Goal: Transaction & Acquisition: Book appointment/travel/reservation

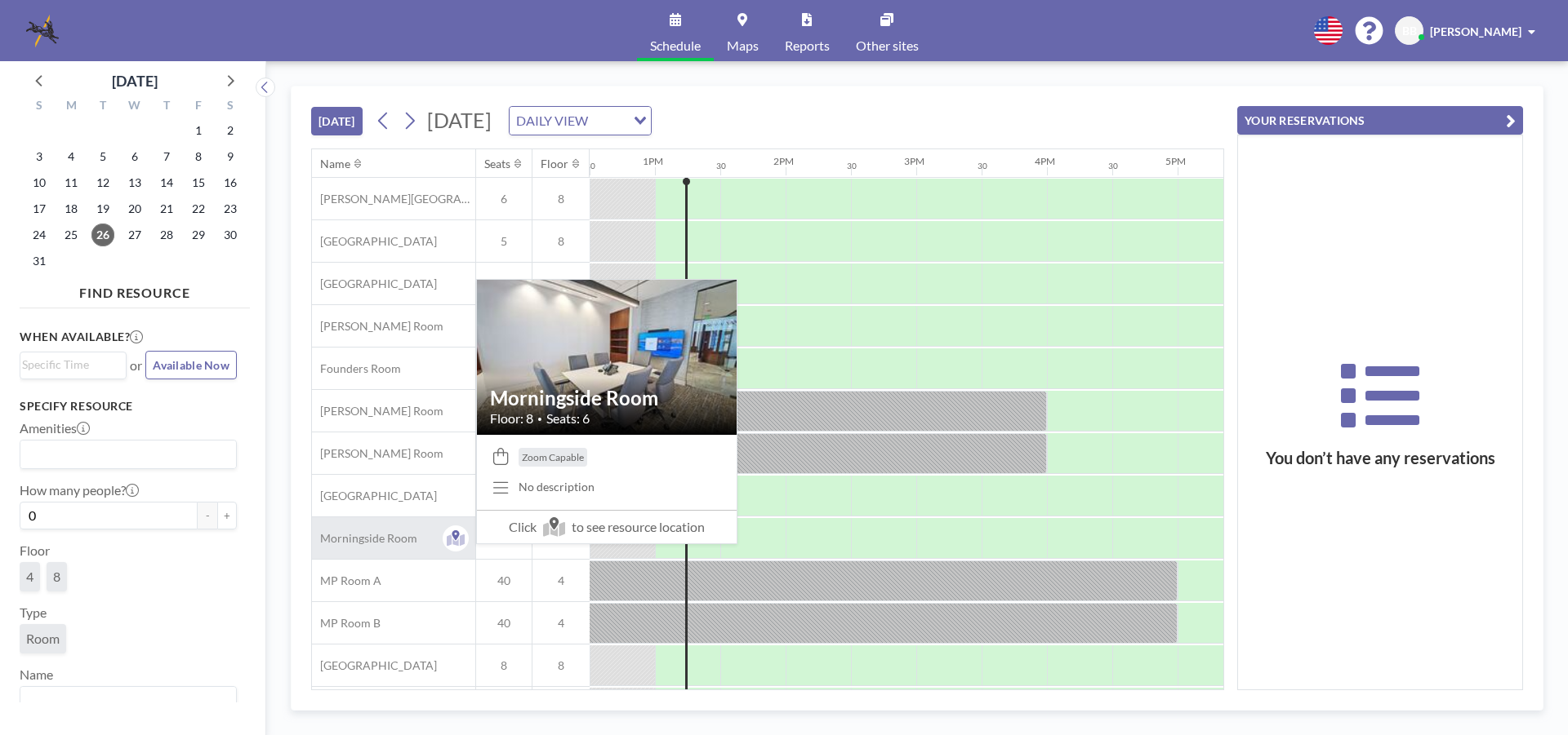
scroll to position [91, 1633]
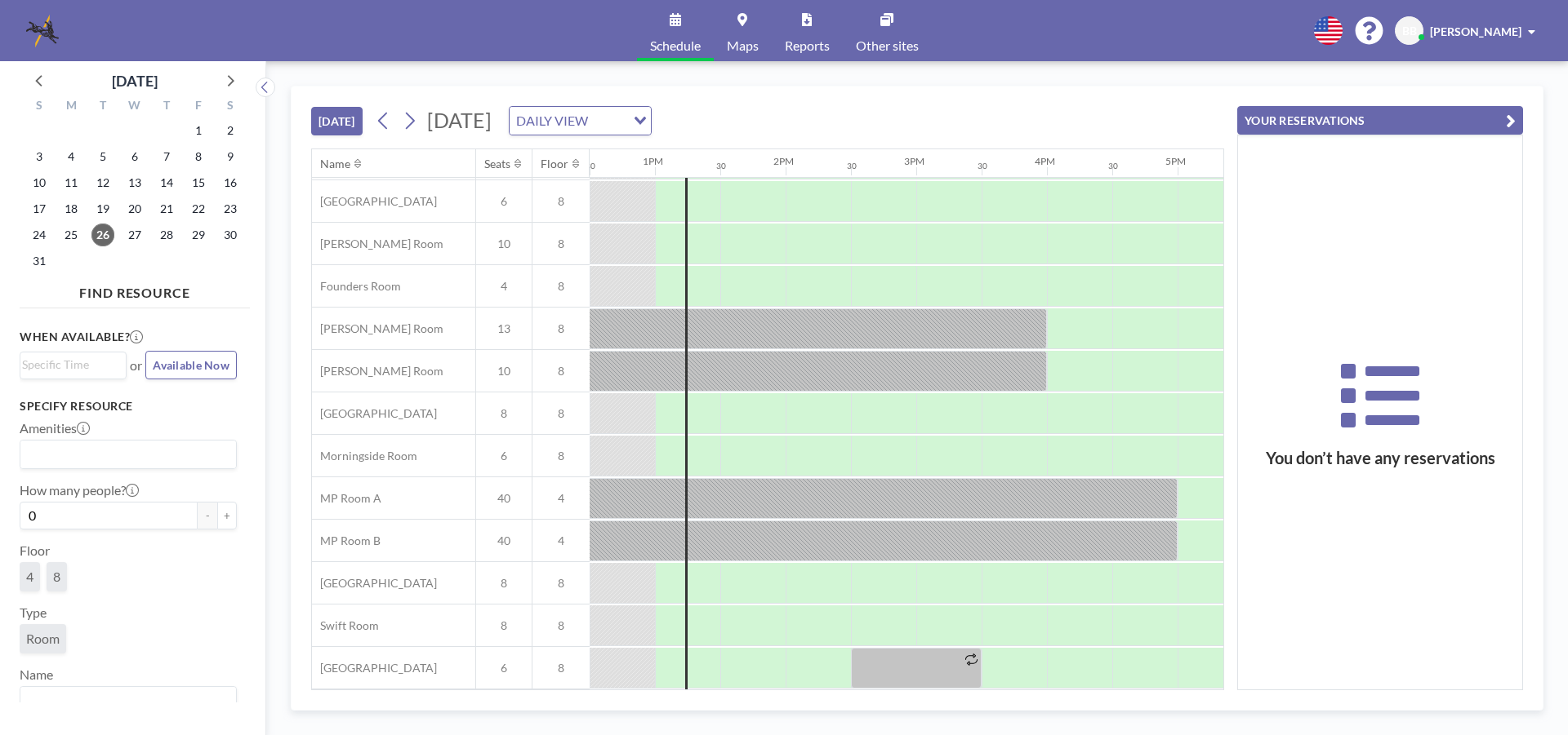
click at [646, 117] on icon "Search for option" at bounding box center [641, 121] width 12 height 8
click at [776, 149] on li "DAILY VIEW" at bounding box center [744, 150] width 139 height 23
click at [412, 120] on icon at bounding box center [410, 121] width 16 height 24
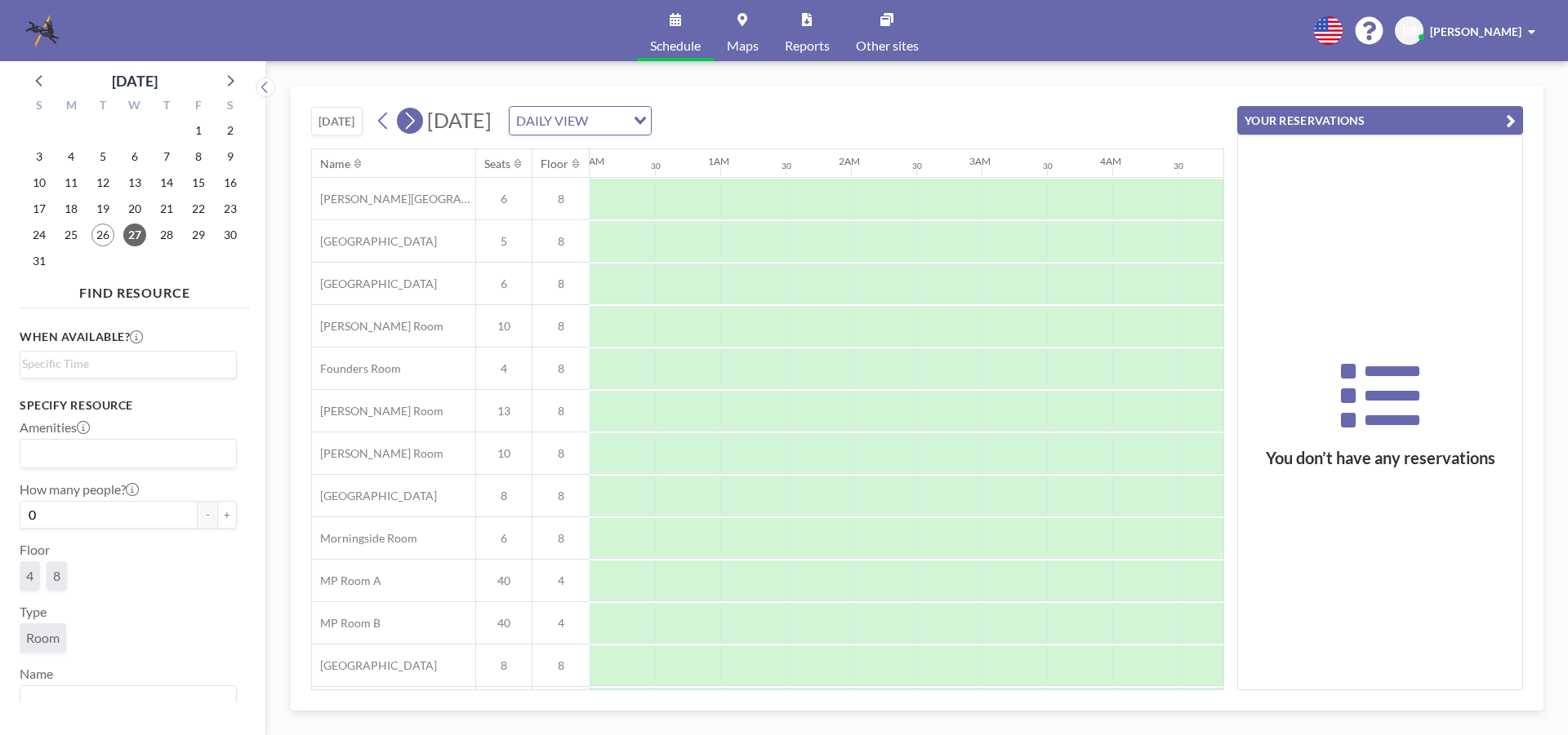
scroll to position [0, 980]
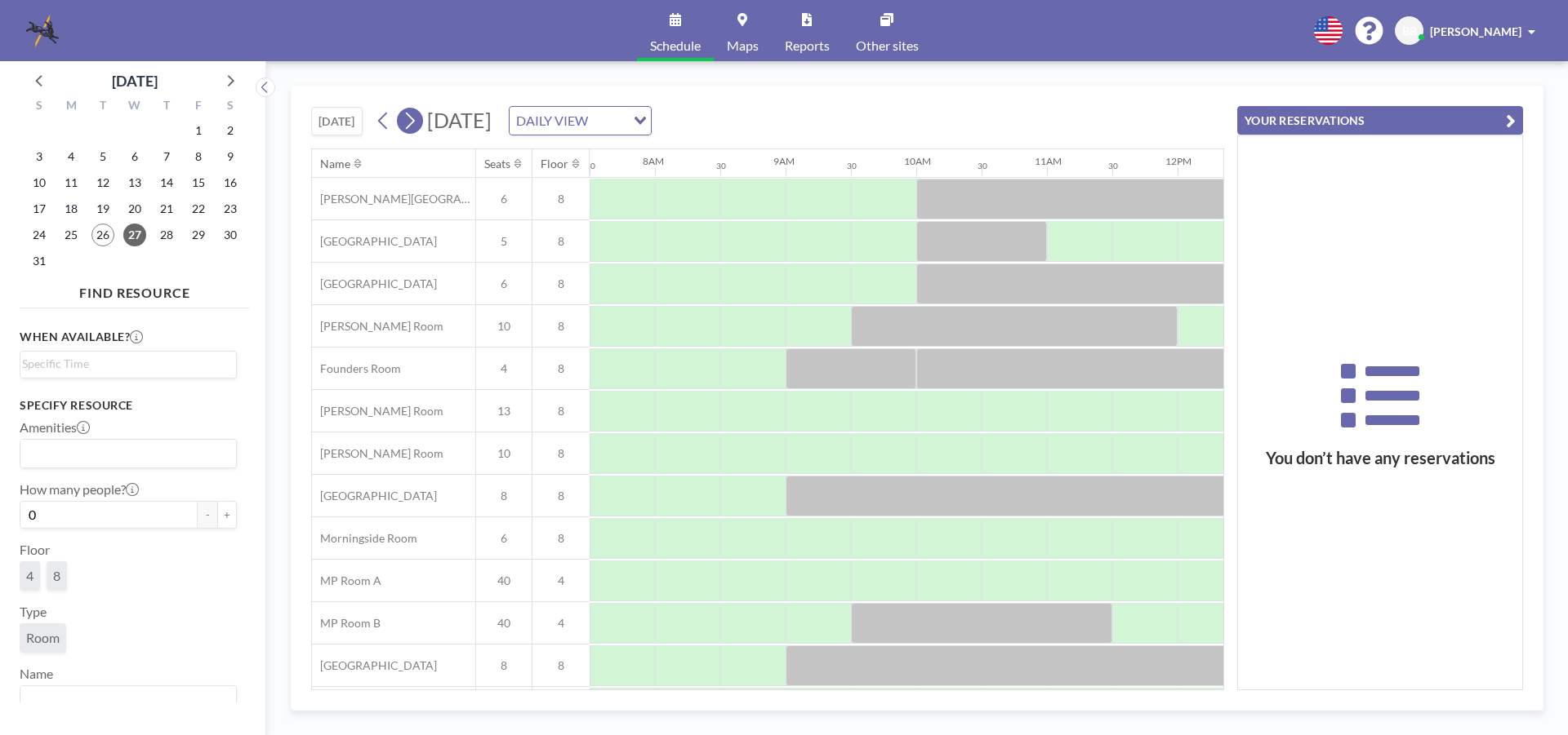
click at [412, 117] on icon at bounding box center [410, 121] width 16 height 24
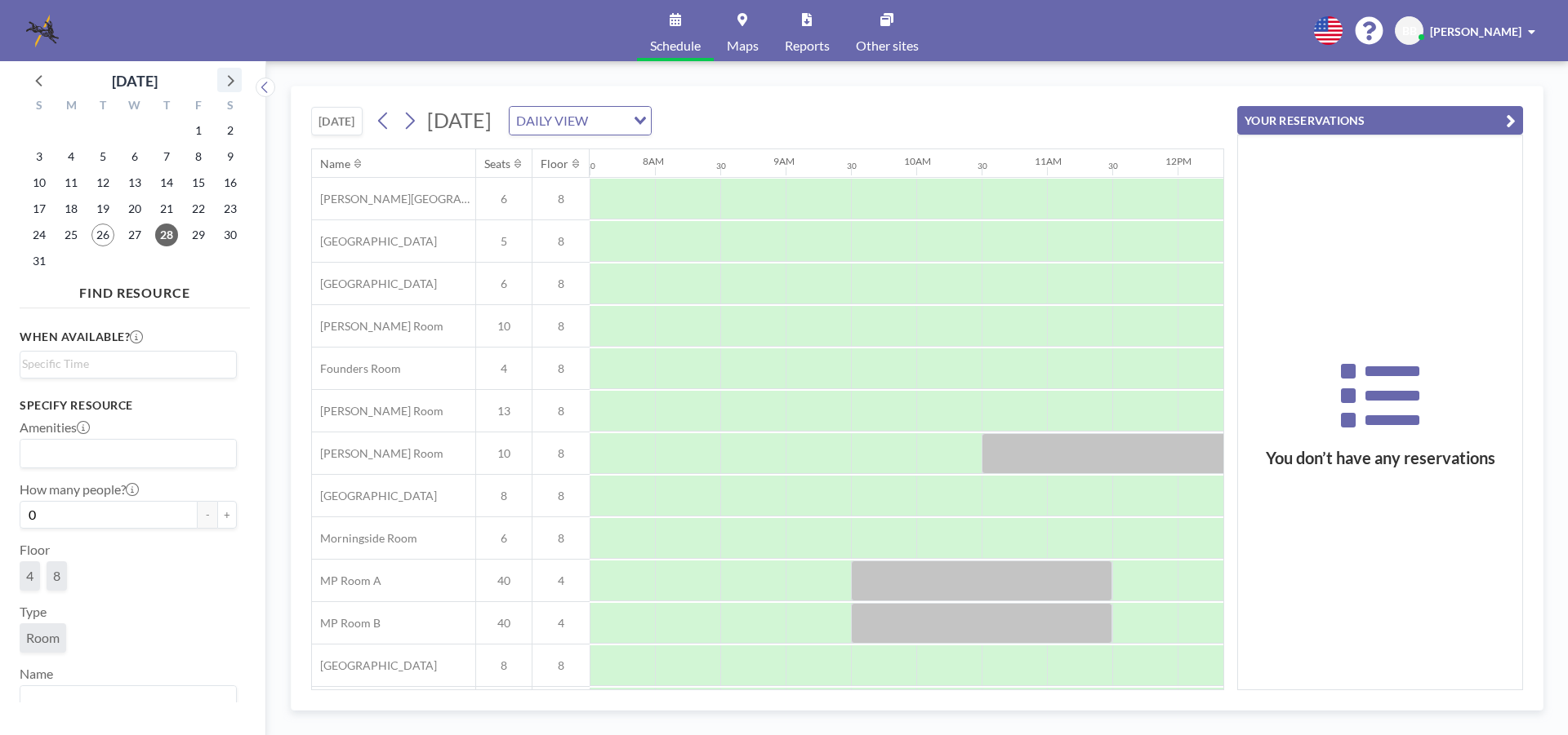
click at [233, 78] on icon at bounding box center [230, 80] width 21 height 21
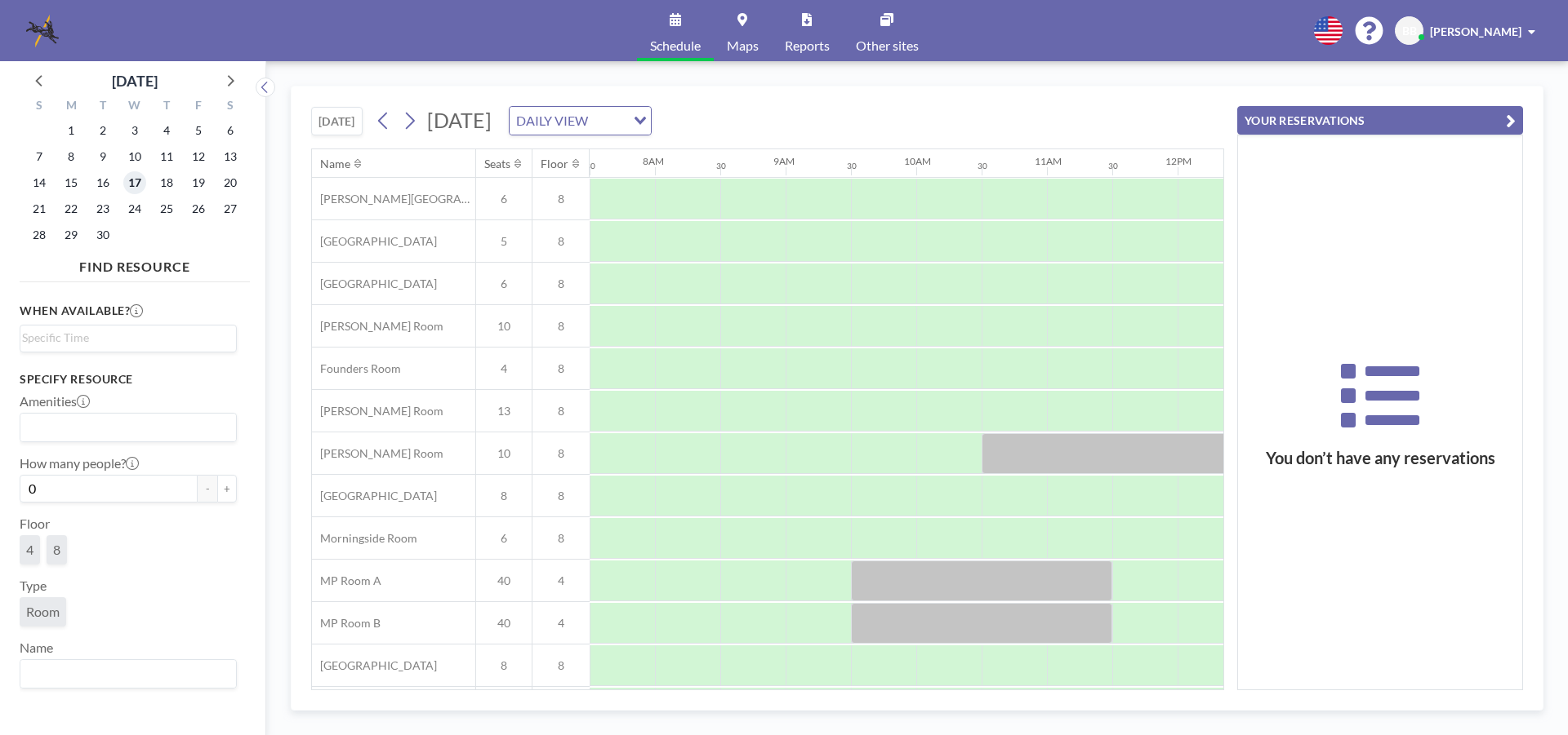
click at [131, 185] on span "17" at bounding box center [134, 182] width 22 height 22
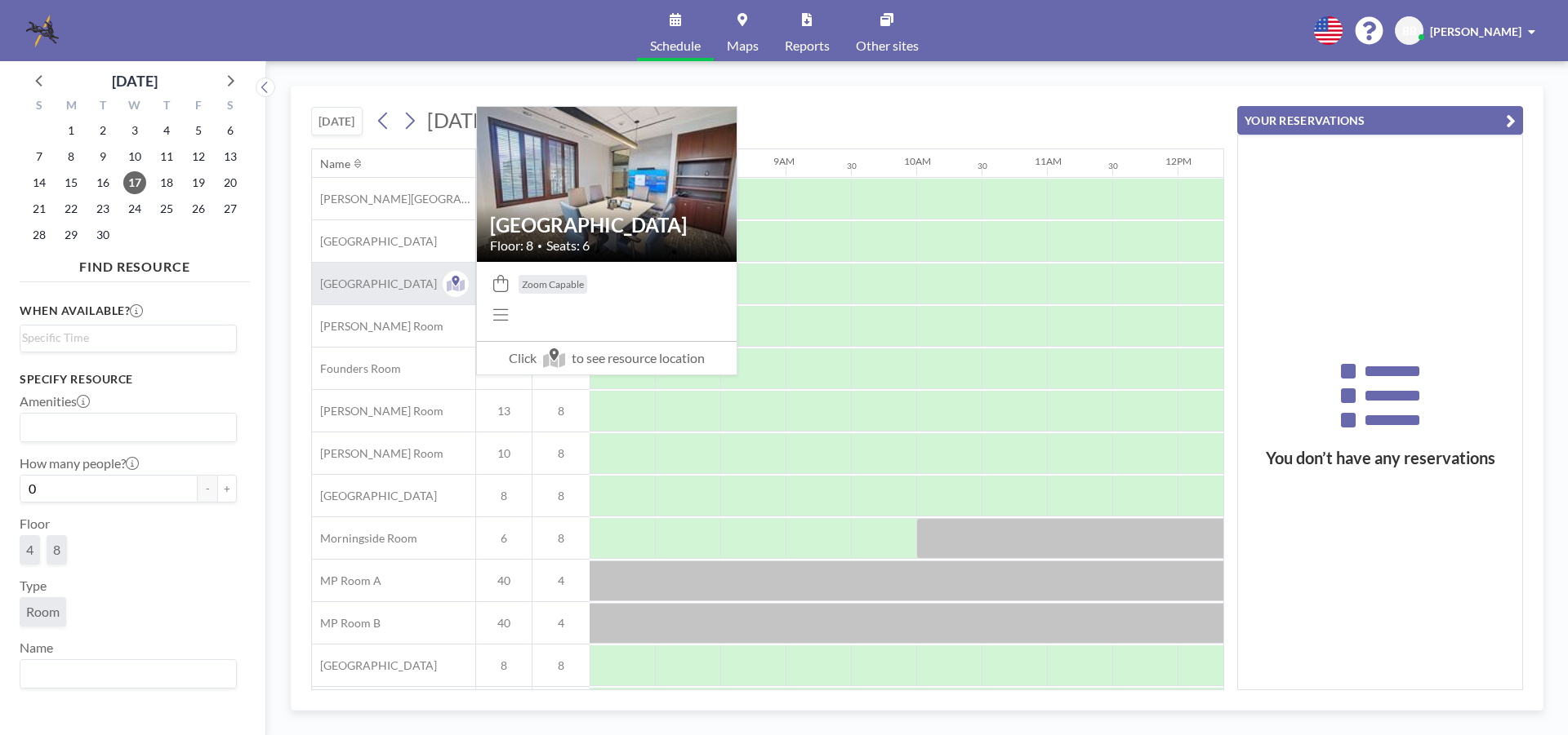
click at [383, 284] on span "[GEOGRAPHIC_DATA]" at bounding box center [374, 283] width 125 height 15
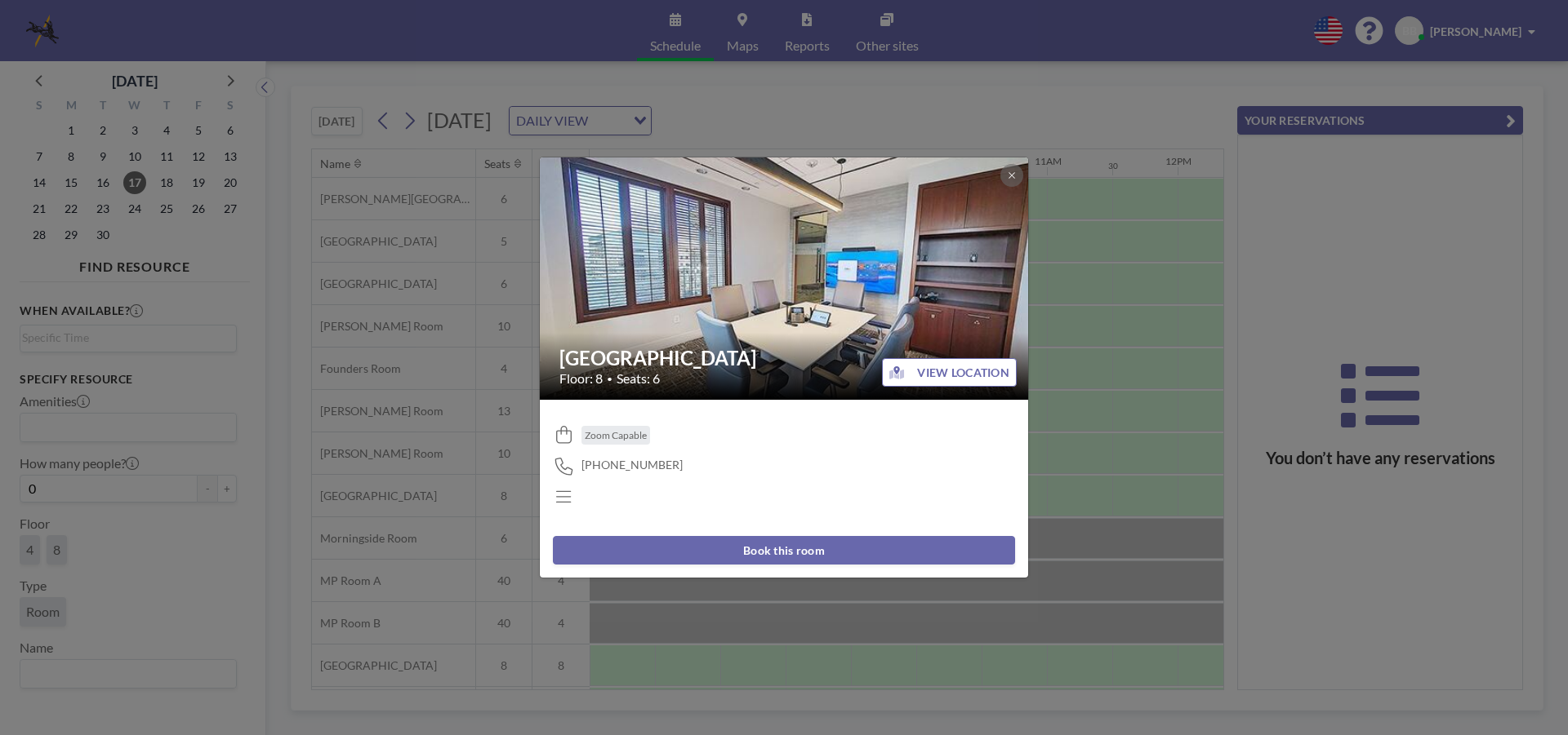
click at [808, 544] on button "Book this room" at bounding box center [784, 550] width 463 height 28
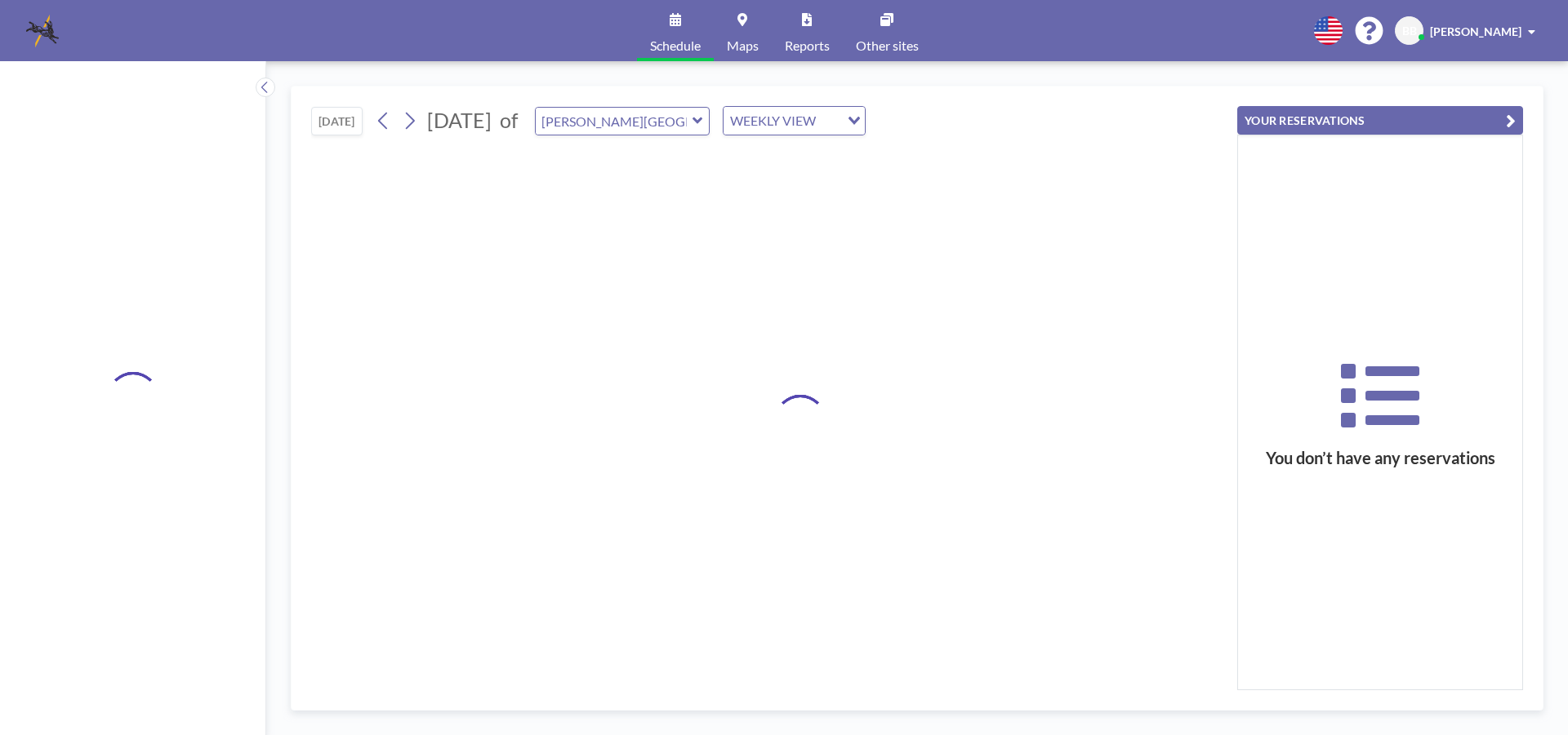
type input "[GEOGRAPHIC_DATA]"
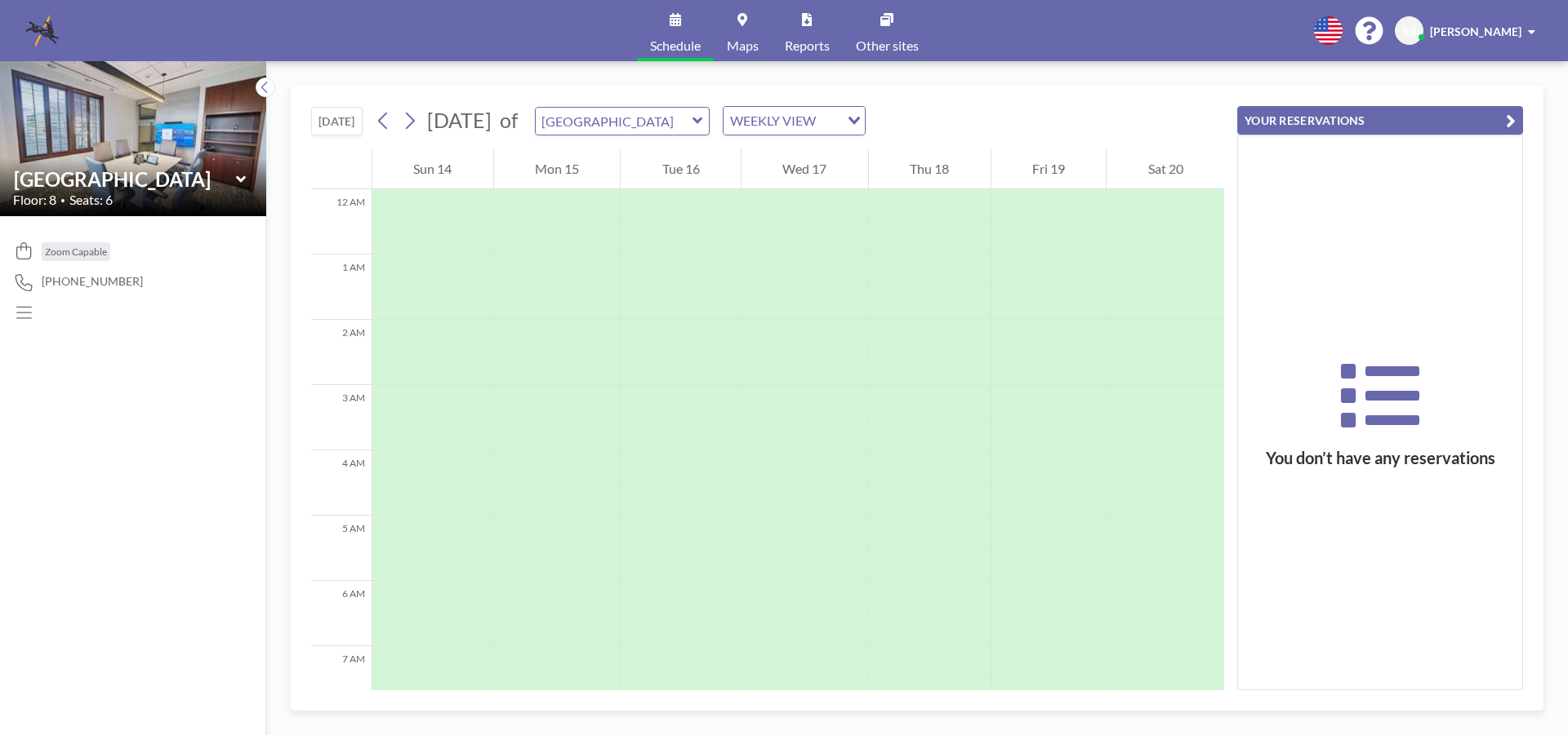
scroll to position [490, 0]
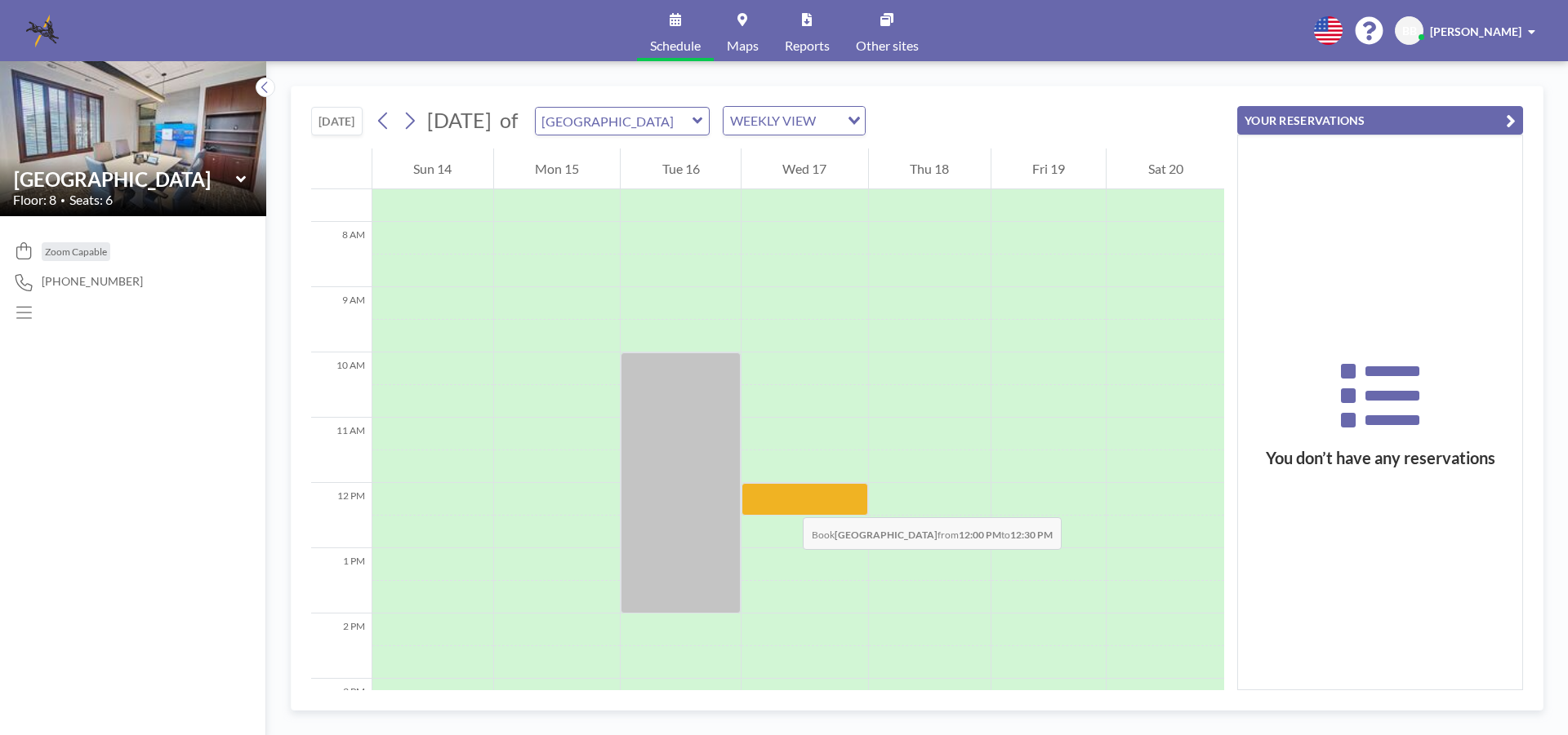
click at [786, 501] on div at bounding box center [804, 499] width 127 height 33
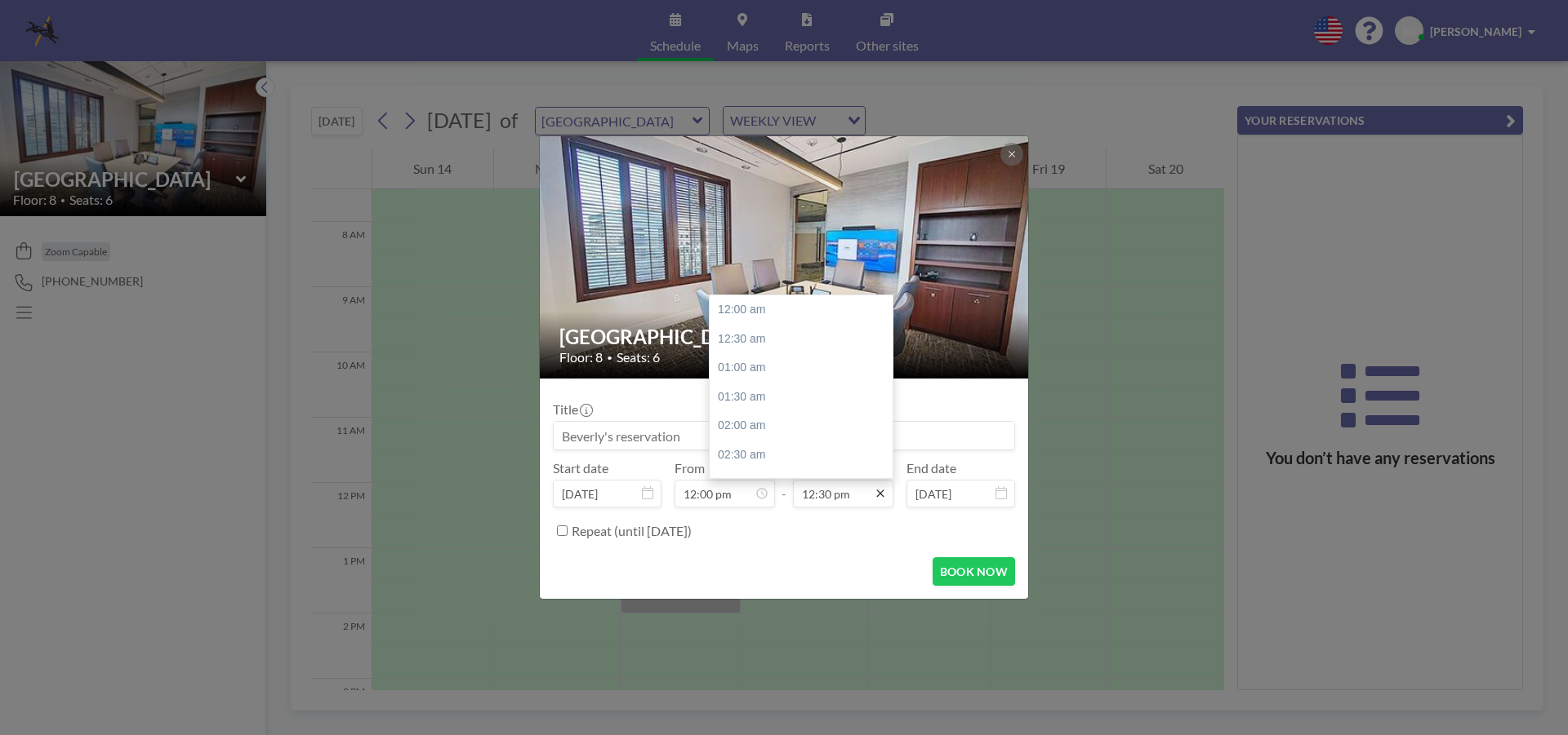
scroll to position [726, 0]
click at [767, 455] on div "03:00 pm" at bounding box center [805, 456] width 191 height 29
type input "03:00 pm"
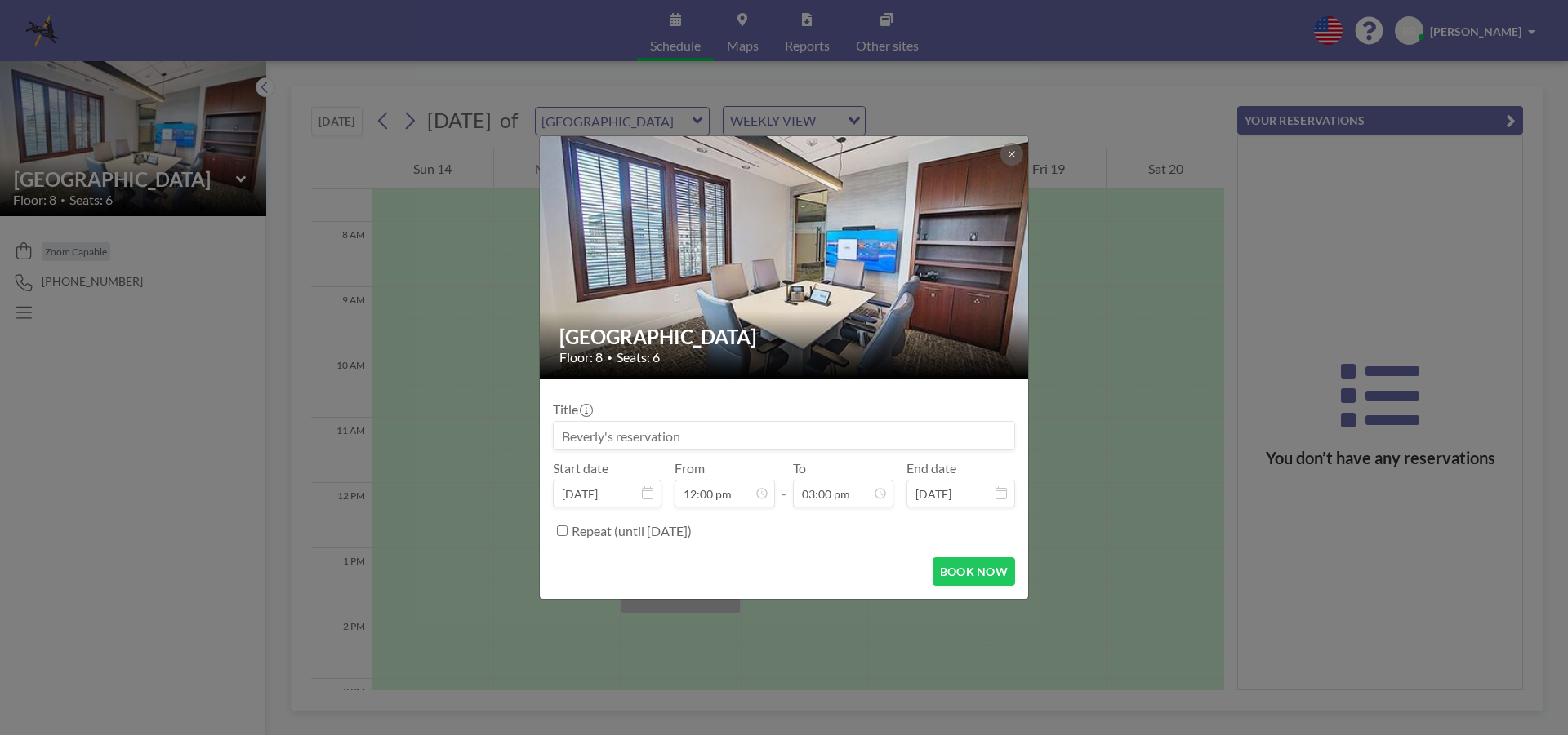
scroll to position [697, 0]
click at [865, 431] on input at bounding box center [784, 436] width 461 height 28
click at [730, 442] on input at bounding box center [784, 436] width 461 height 28
click at [707, 437] on input at bounding box center [784, 436] width 461 height 28
click at [705, 435] on input at bounding box center [784, 436] width 461 height 28
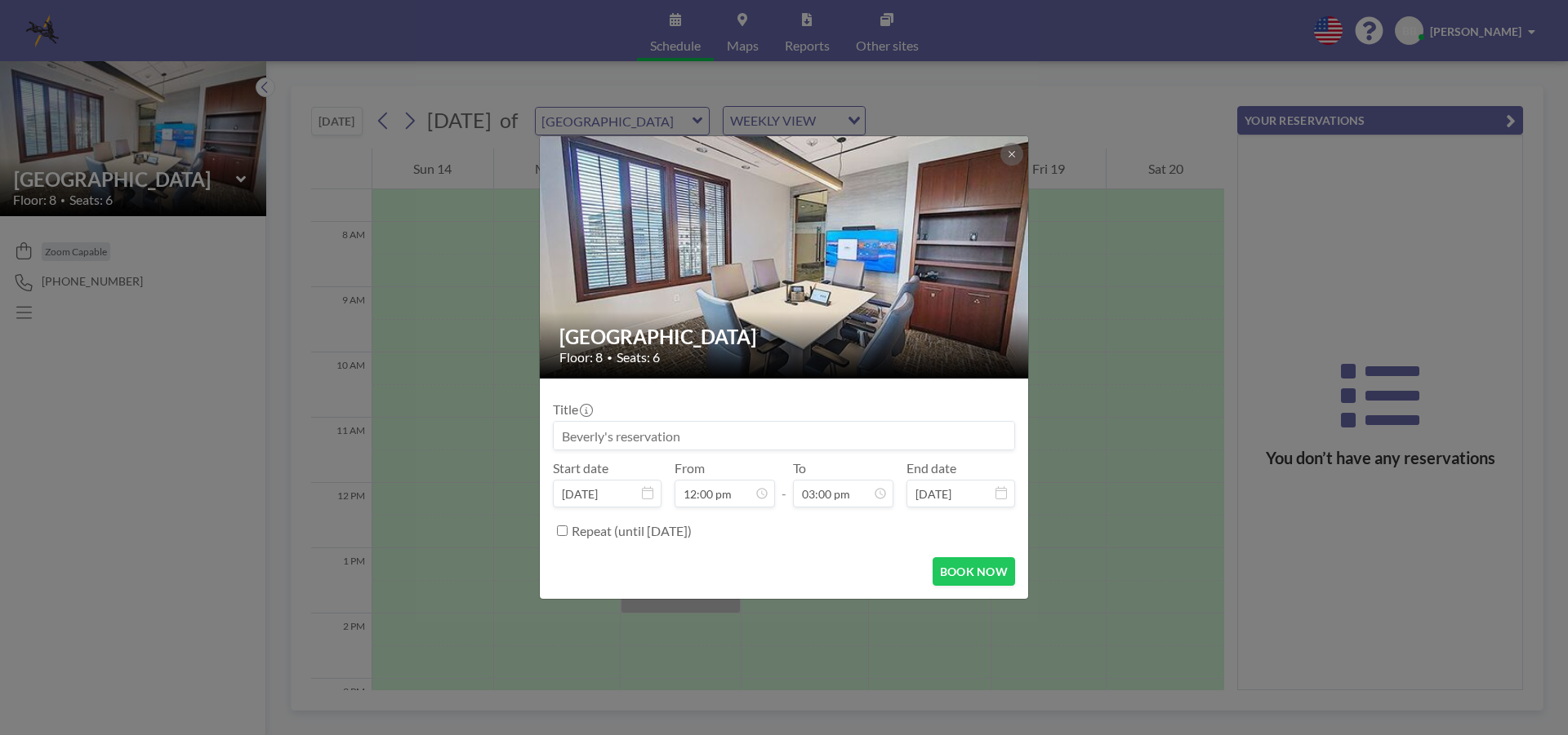
click at [705, 435] on input at bounding box center [784, 436] width 461 height 28
type input "B"
type input "Reservation for [PERSON_NAME] EUO ([PERSON_NAME])"
click at [979, 569] on button "BOOK NOW" at bounding box center [974, 571] width 83 height 28
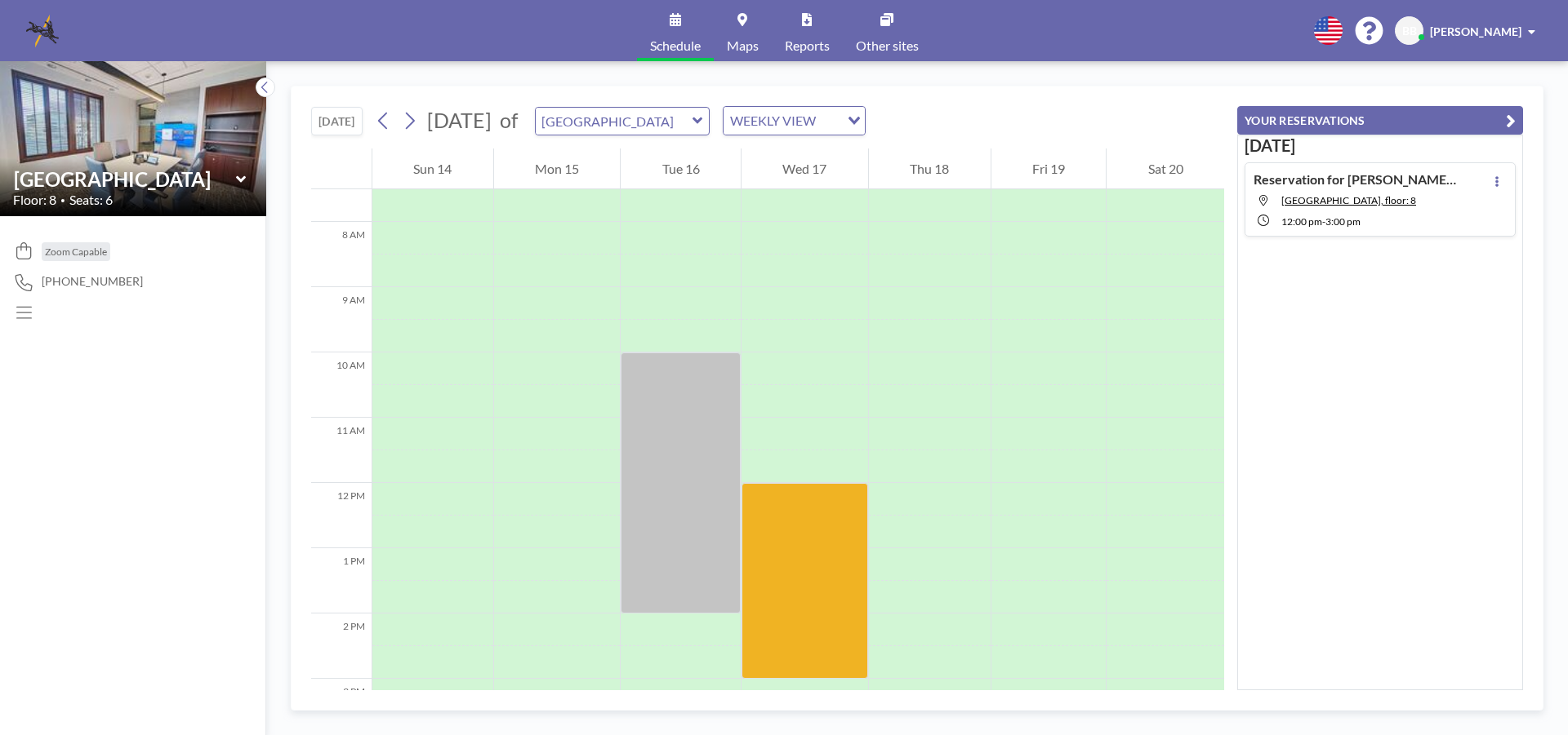
click at [45, 32] on img at bounding box center [43, 31] width 33 height 33
click at [37, 29] on img at bounding box center [43, 31] width 33 height 33
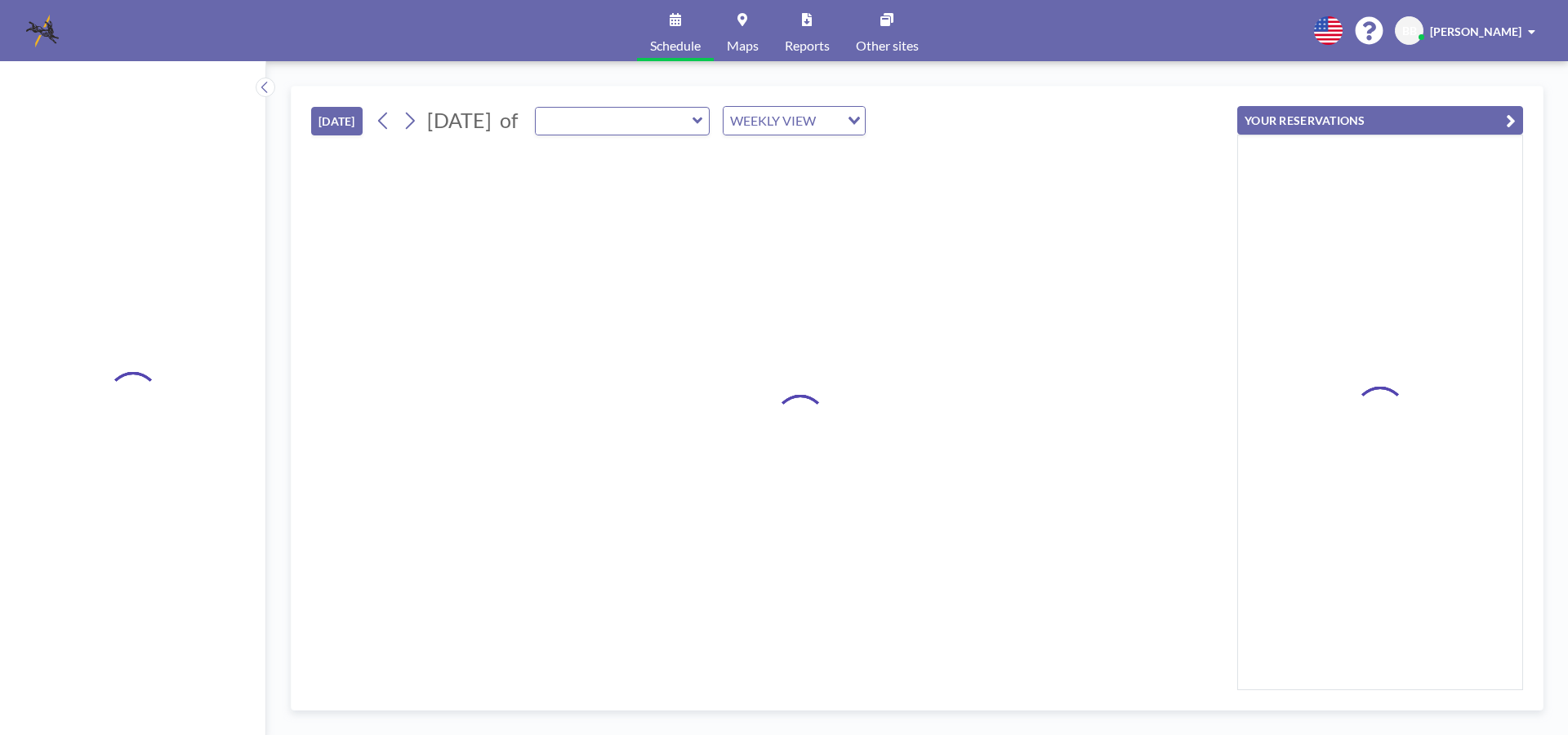
type input "[GEOGRAPHIC_DATA]"
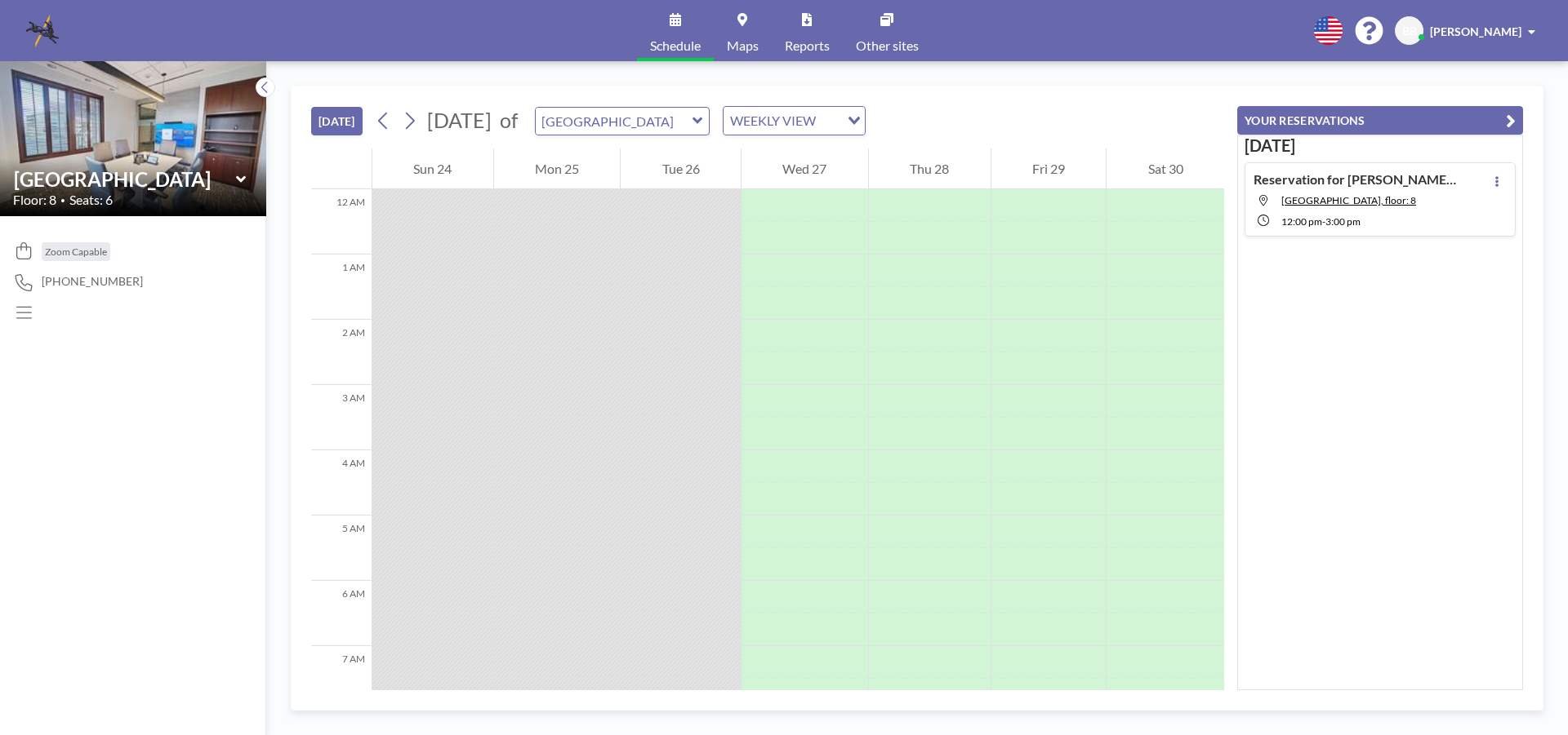
scroll to position [817, 0]
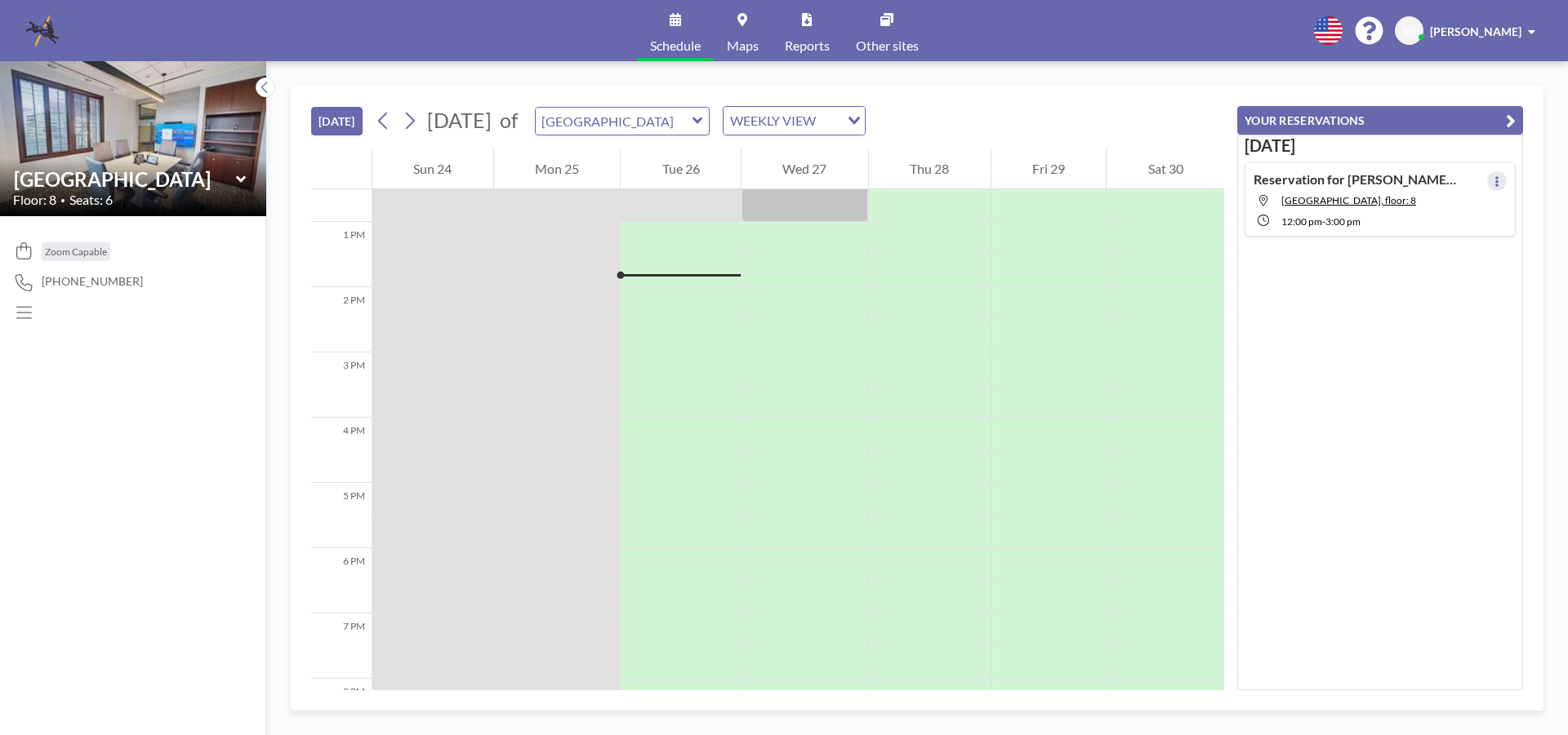
click at [1494, 178] on icon at bounding box center [1497, 181] width 7 height 11
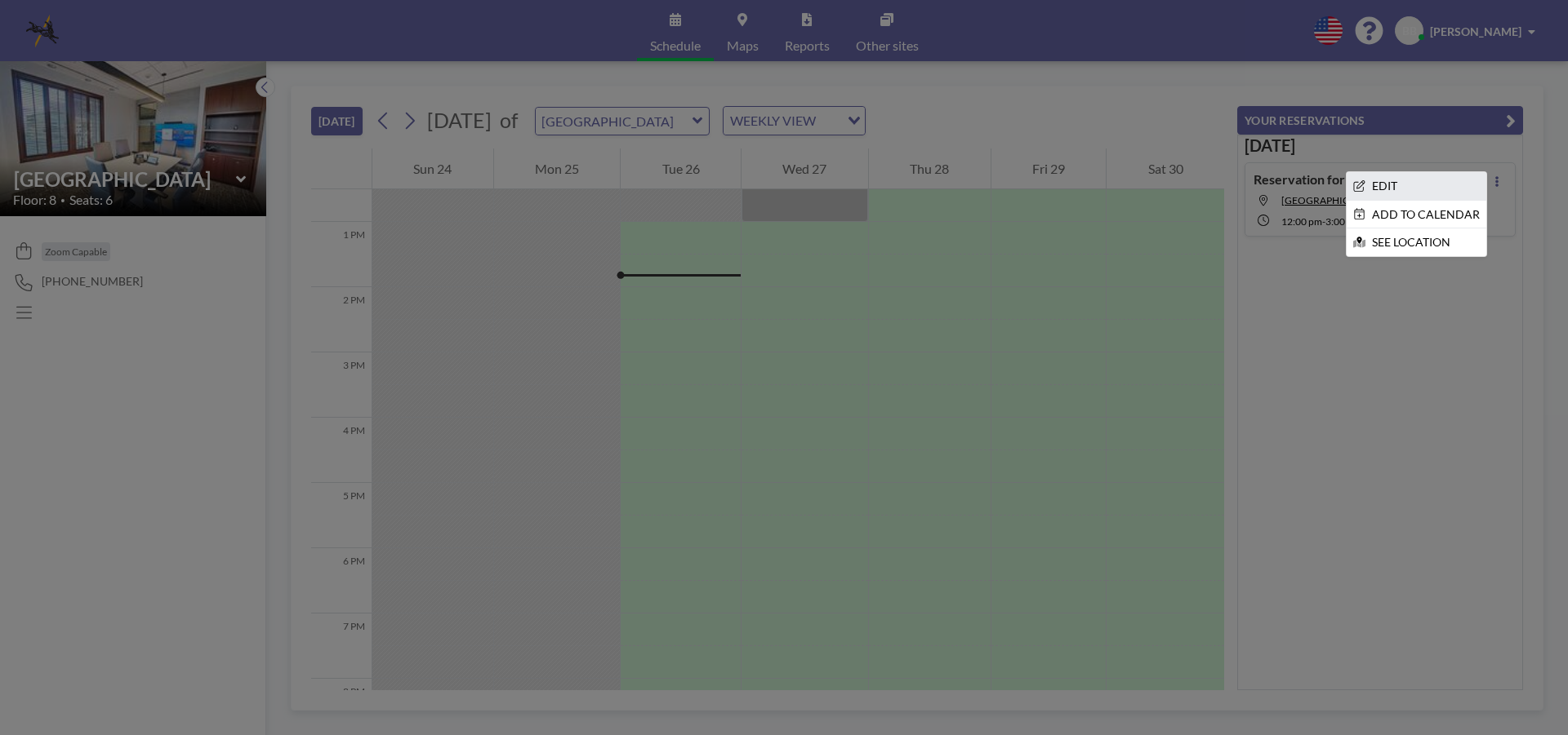
click at [1373, 179] on li "EDIT" at bounding box center [1416, 186] width 139 height 28
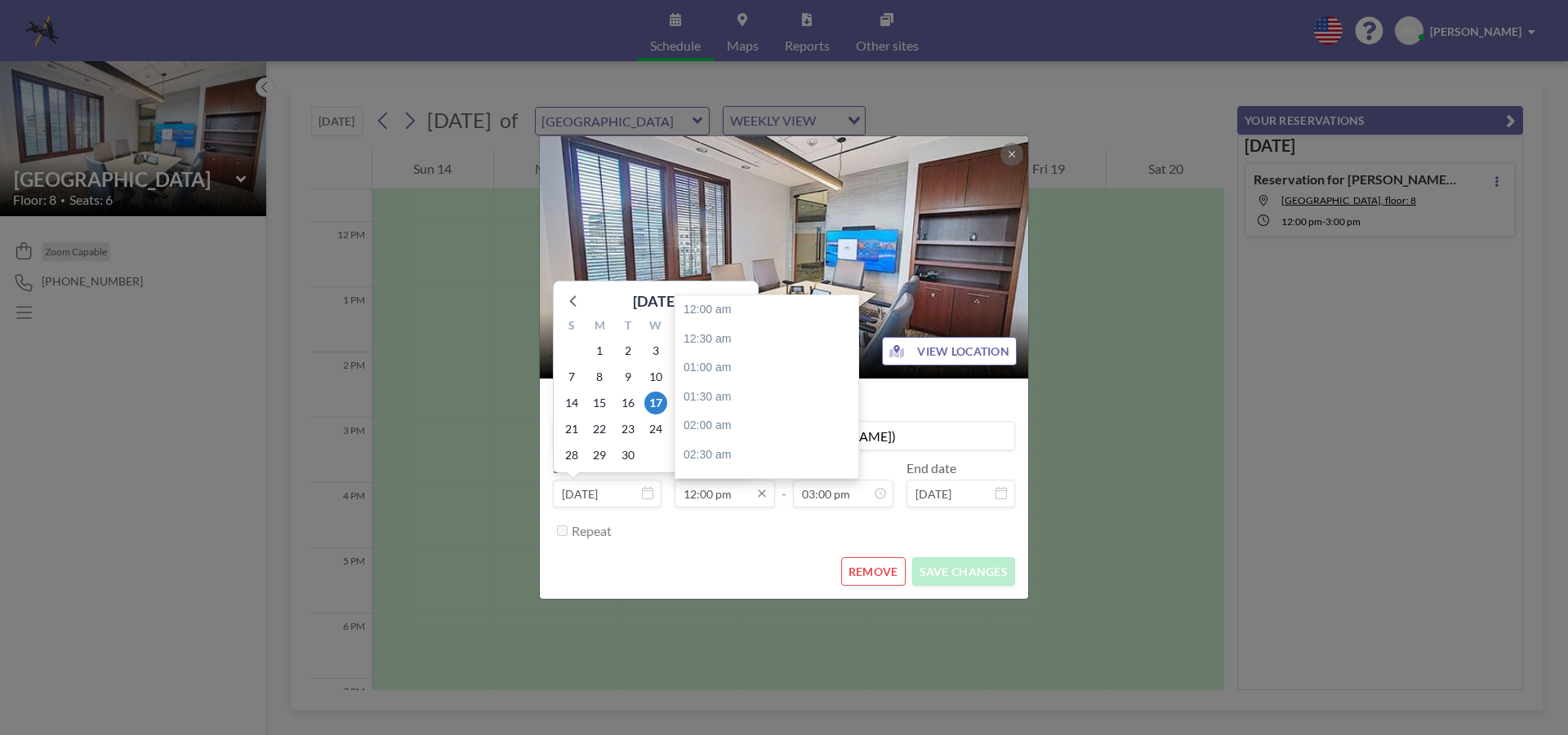
scroll to position [697, 0]
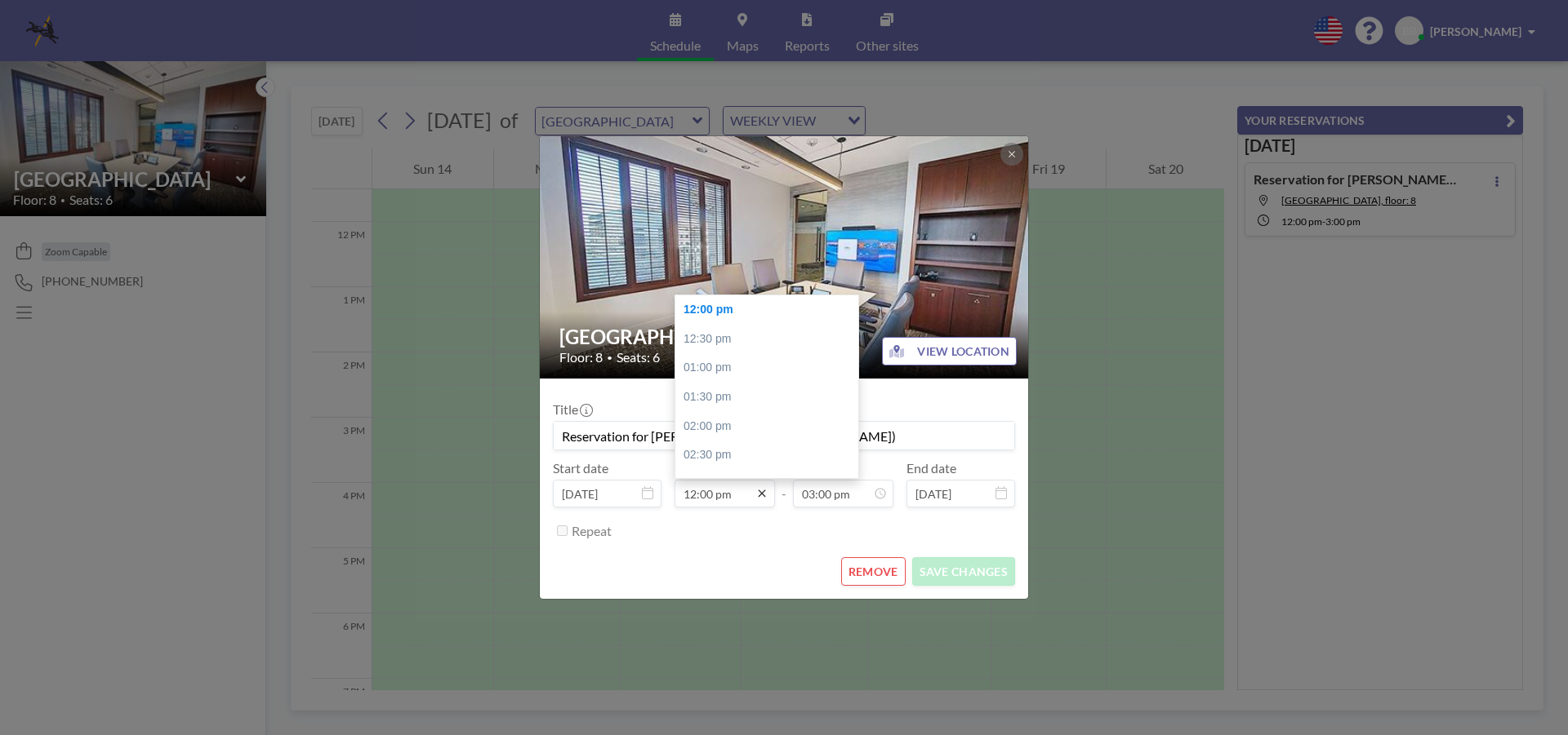
click at [760, 493] on icon at bounding box center [762, 494] width 13 height 13
click at [724, 328] on div "09:30 am" at bounding box center [770, 328] width 191 height 29
type input "09:30 am"
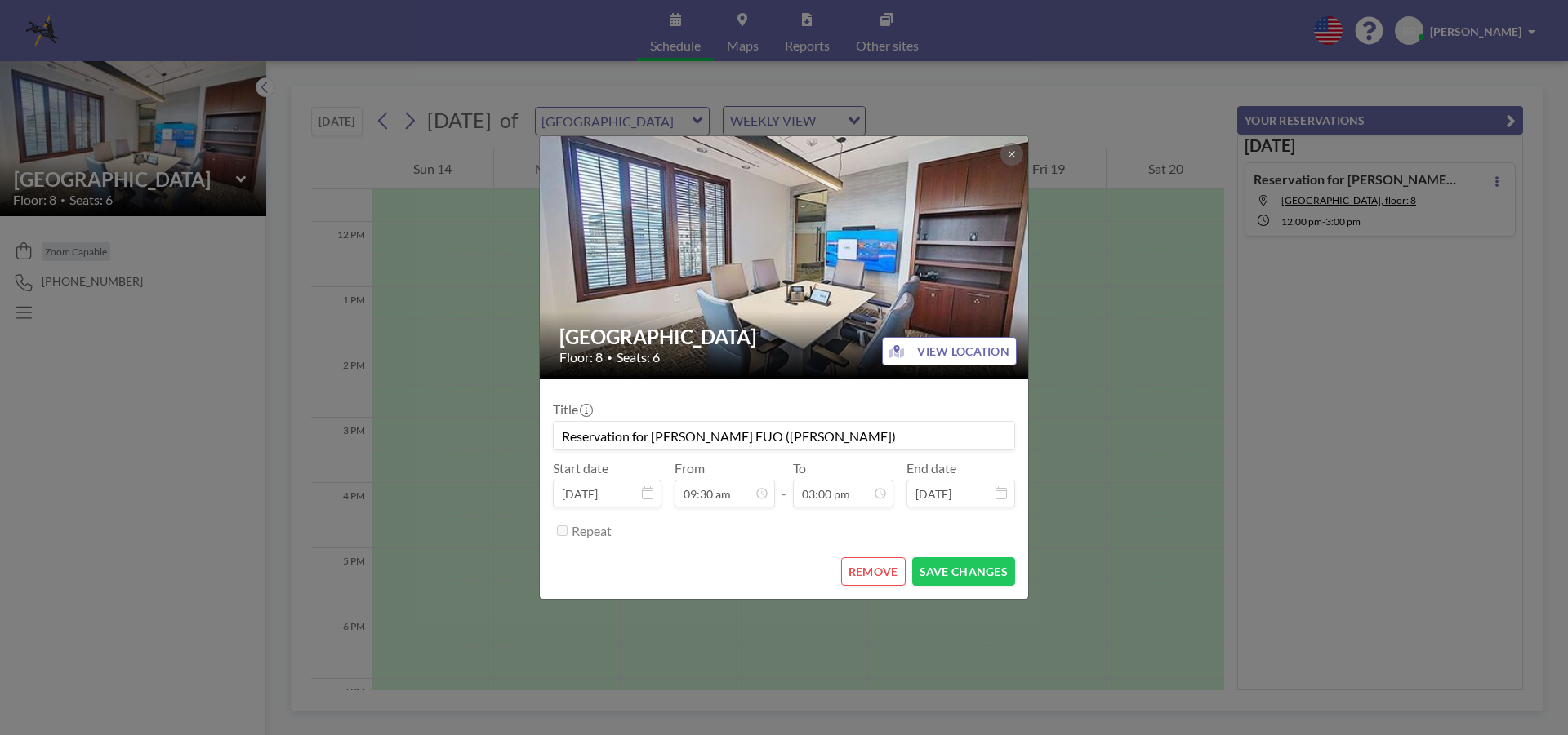
scroll to position [0, 0]
drag, startPoint x: 955, startPoint y: 573, endPoint x: 968, endPoint y: 569, distance: 13.6
click at [952, 573] on button "SAVE CHANGES" at bounding box center [964, 571] width 103 height 28
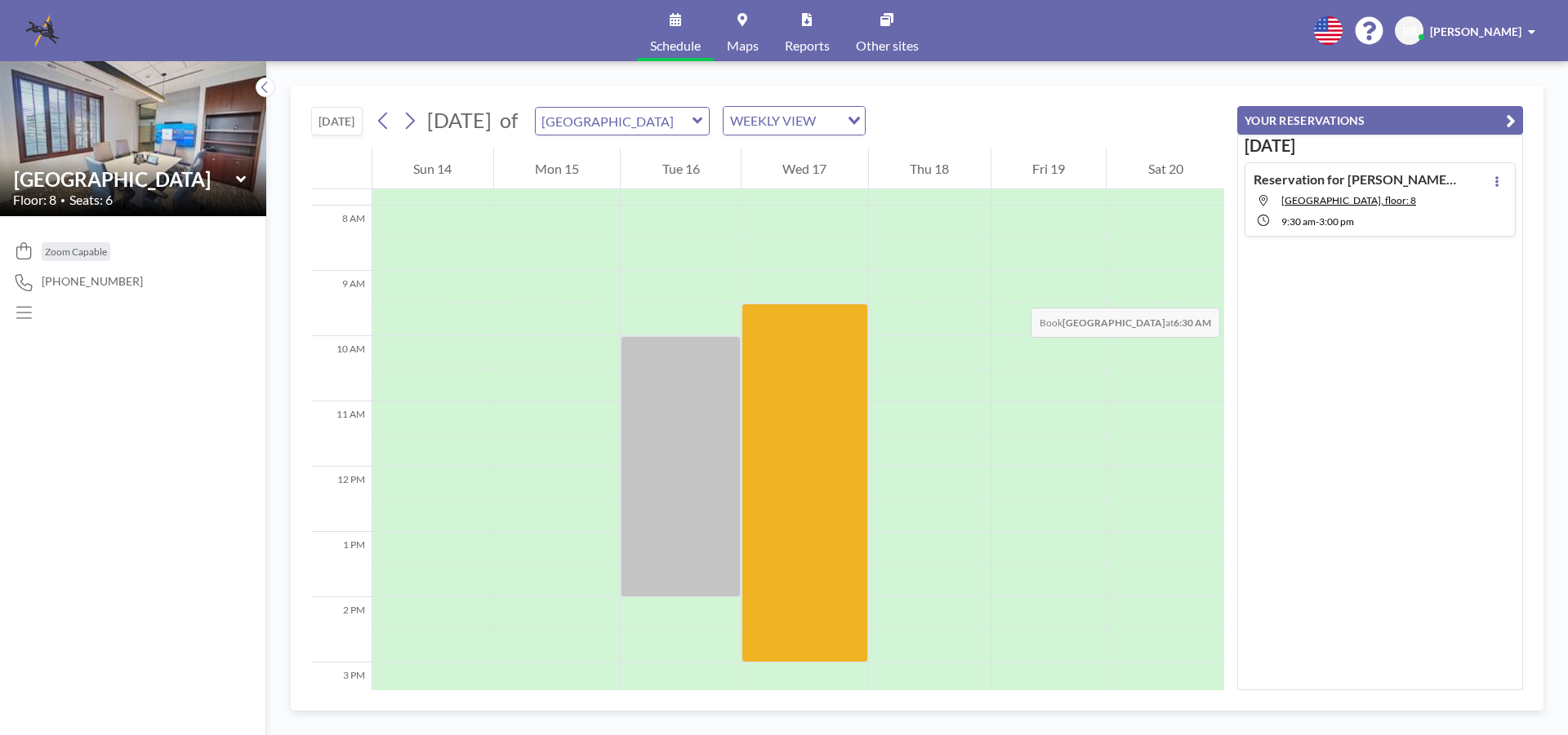
scroll to position [179, 0]
